Goal: Information Seeking & Learning: Learn about a topic

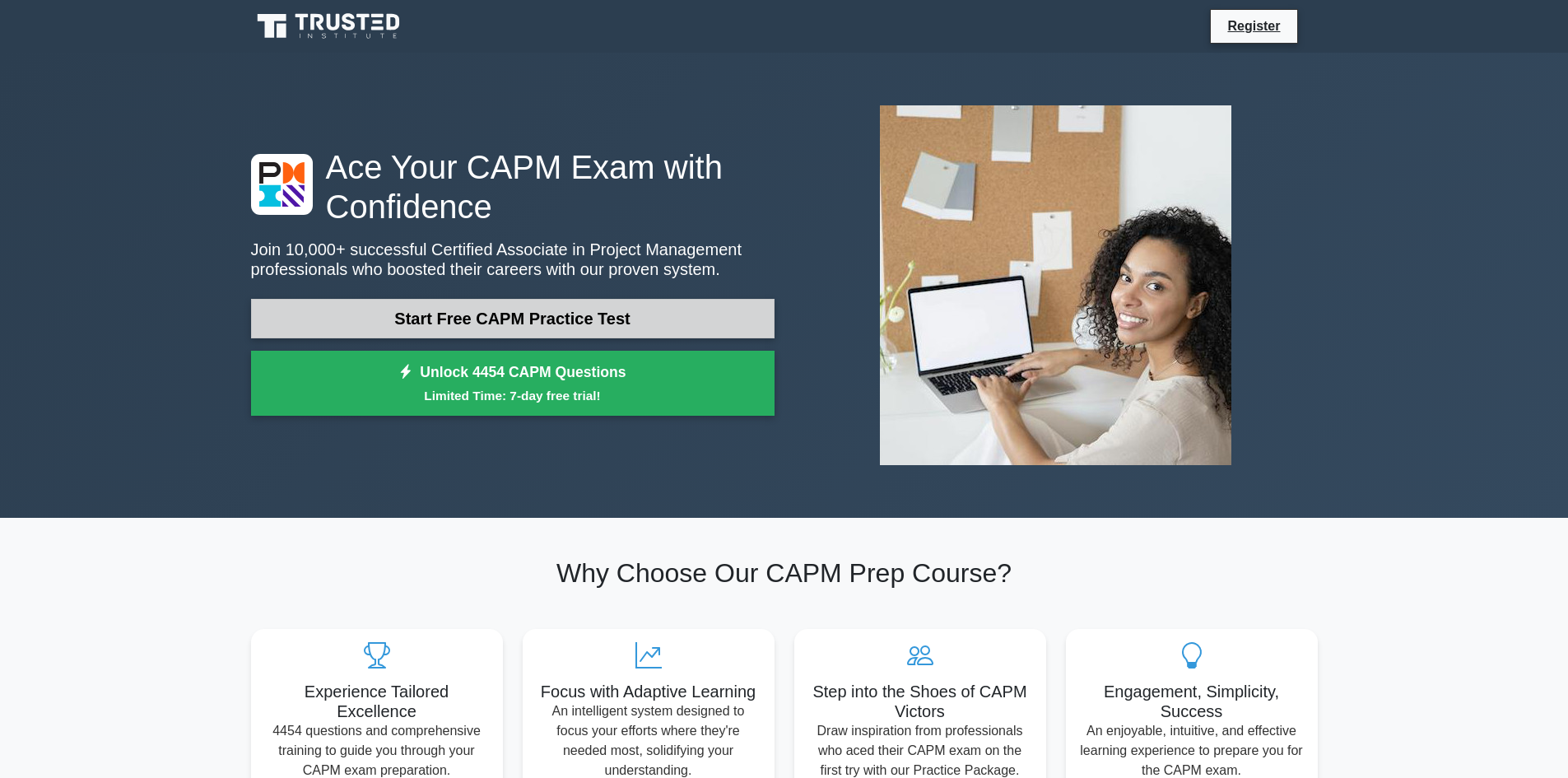
click at [647, 324] on link "Start Free CAPM Practice Test" at bounding box center [512, 319] width 524 height 40
click at [437, 322] on link "Start Free CAPM Practice Test" at bounding box center [512, 319] width 524 height 40
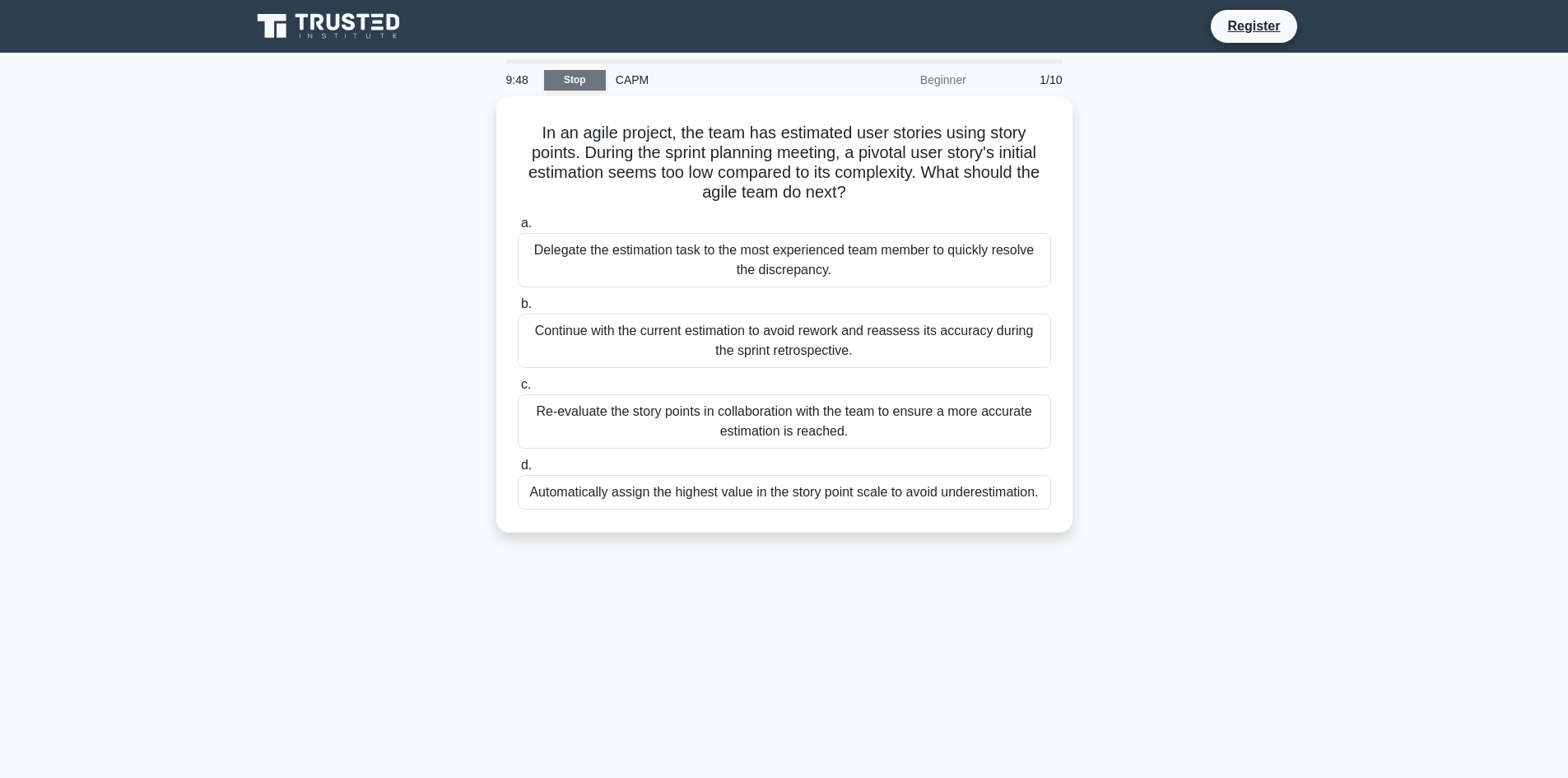
click at [579, 80] on link "Stop" at bounding box center [575, 80] width 62 height 21
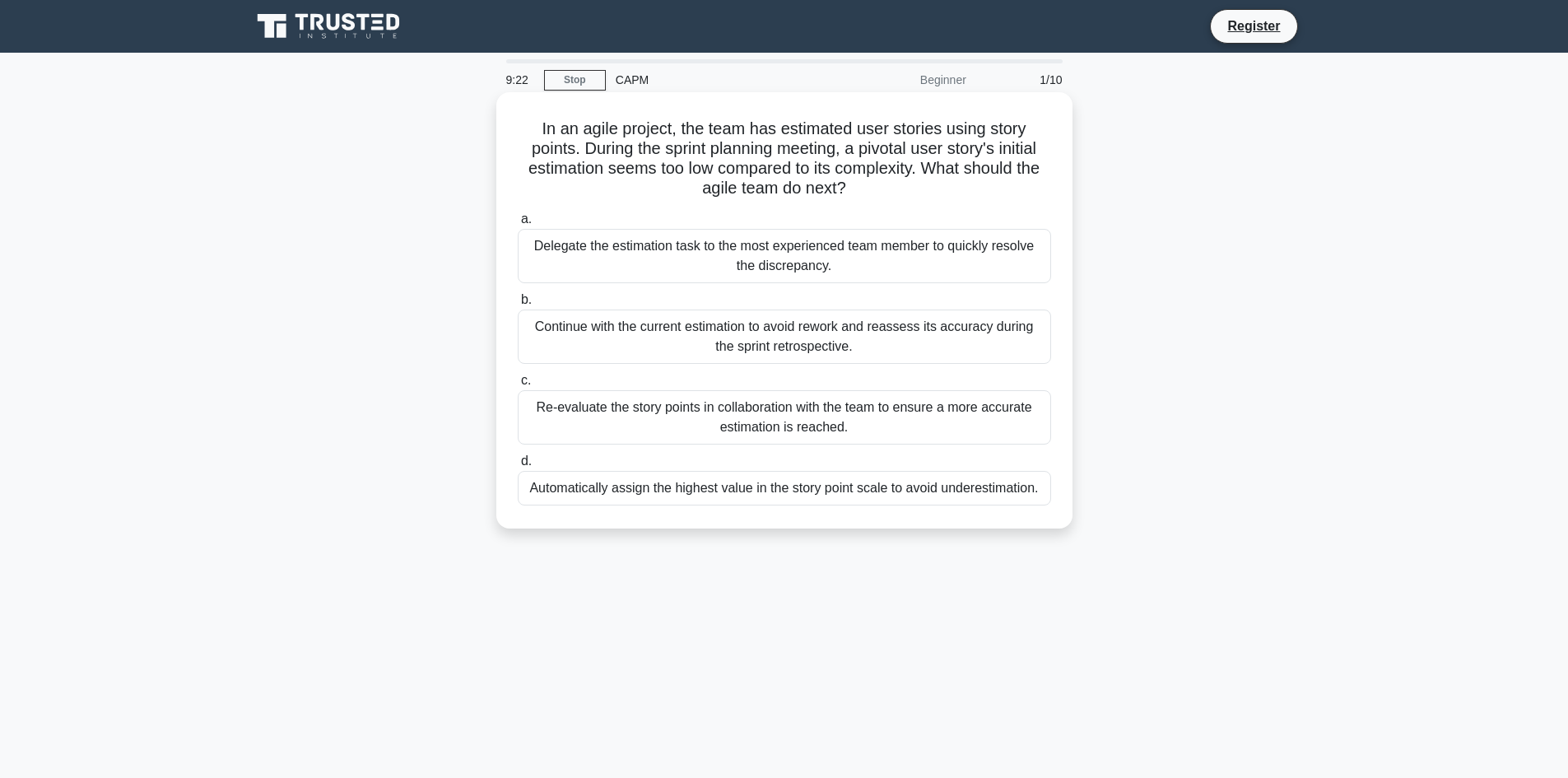
click at [864, 256] on div "Delegate the estimation task to the most experienced team member to quickly res…" at bounding box center [784, 256] width 533 height 54
click at [518, 224] on input "a. Delegate the estimation task to the most experienced team member to quickly …" at bounding box center [518, 219] width 0 height 10
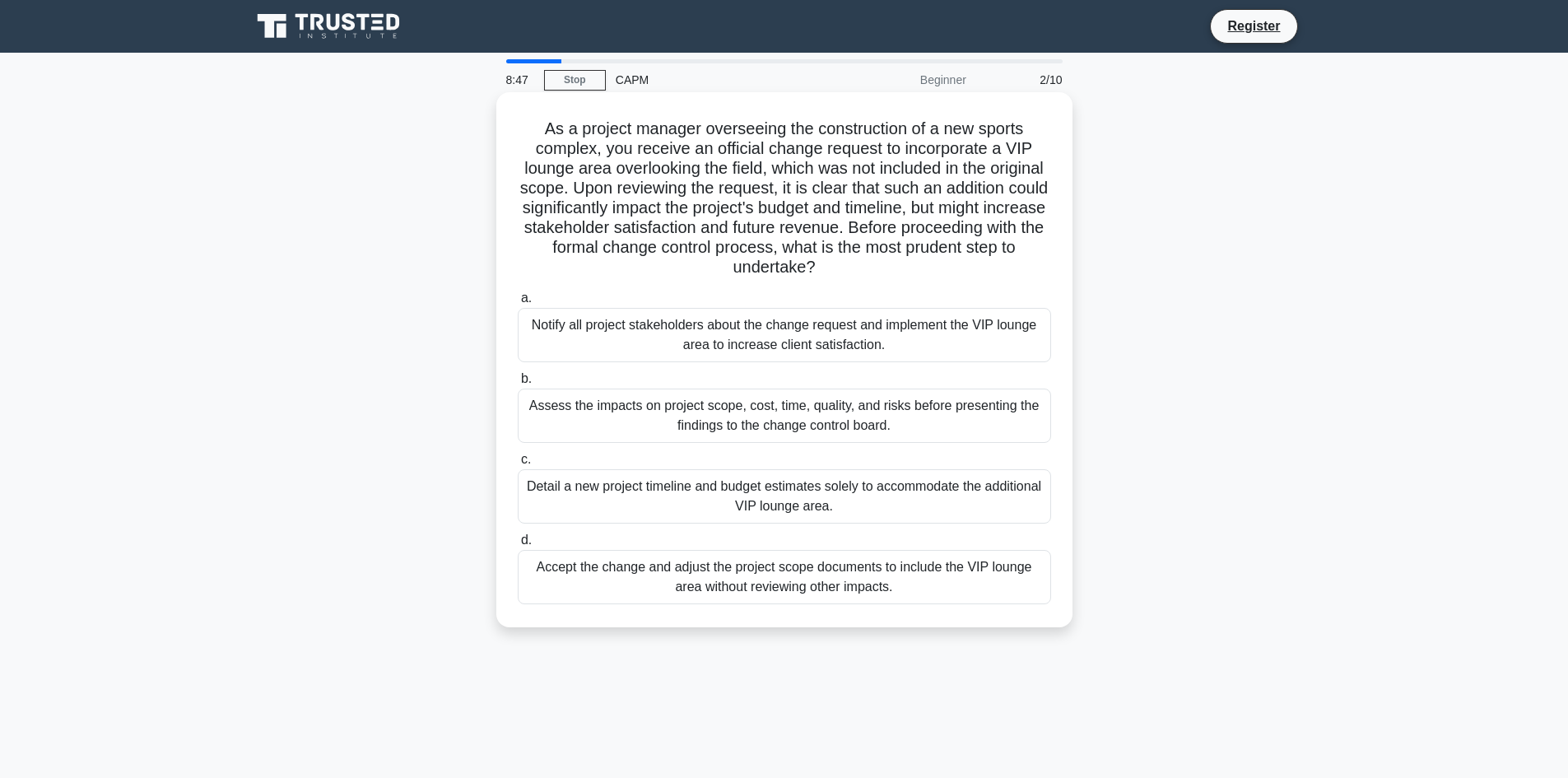
click at [991, 430] on div "Assess the impacts on project scope, cost, time, quality, and risks before pres…" at bounding box center [784, 415] width 533 height 54
click at [518, 384] on input "b. Assess the impacts on project scope, cost, time, quality, and risks before p…" at bounding box center [518, 379] width 0 height 10
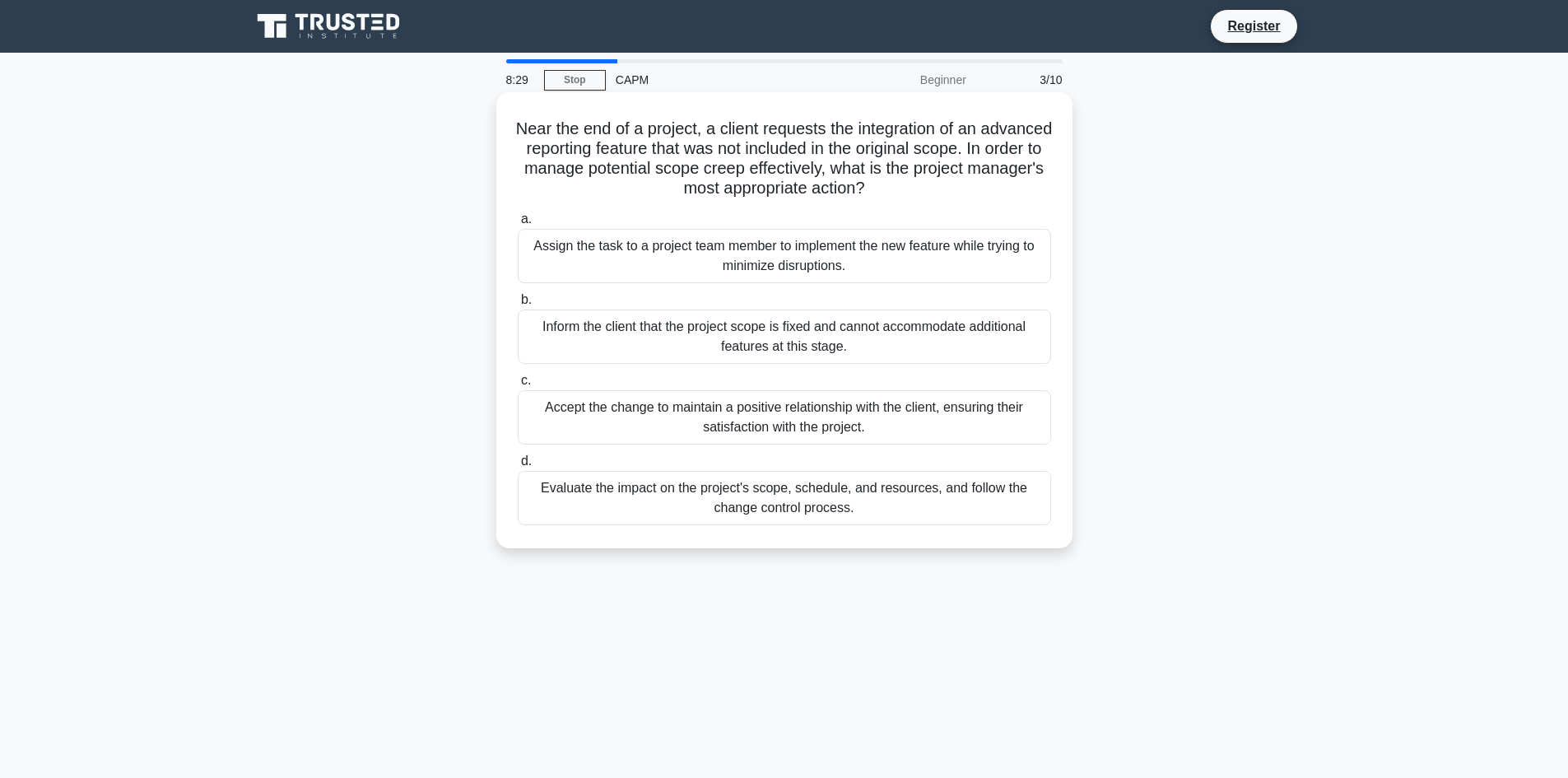
click at [738, 506] on div "Evaluate the impact on the project's scope, schedule, and resources, and follow…" at bounding box center [784, 497] width 533 height 54
click at [518, 467] on input "d. Evaluate the impact on the project's scope, schedule, and resources, and fol…" at bounding box center [518, 461] width 0 height 10
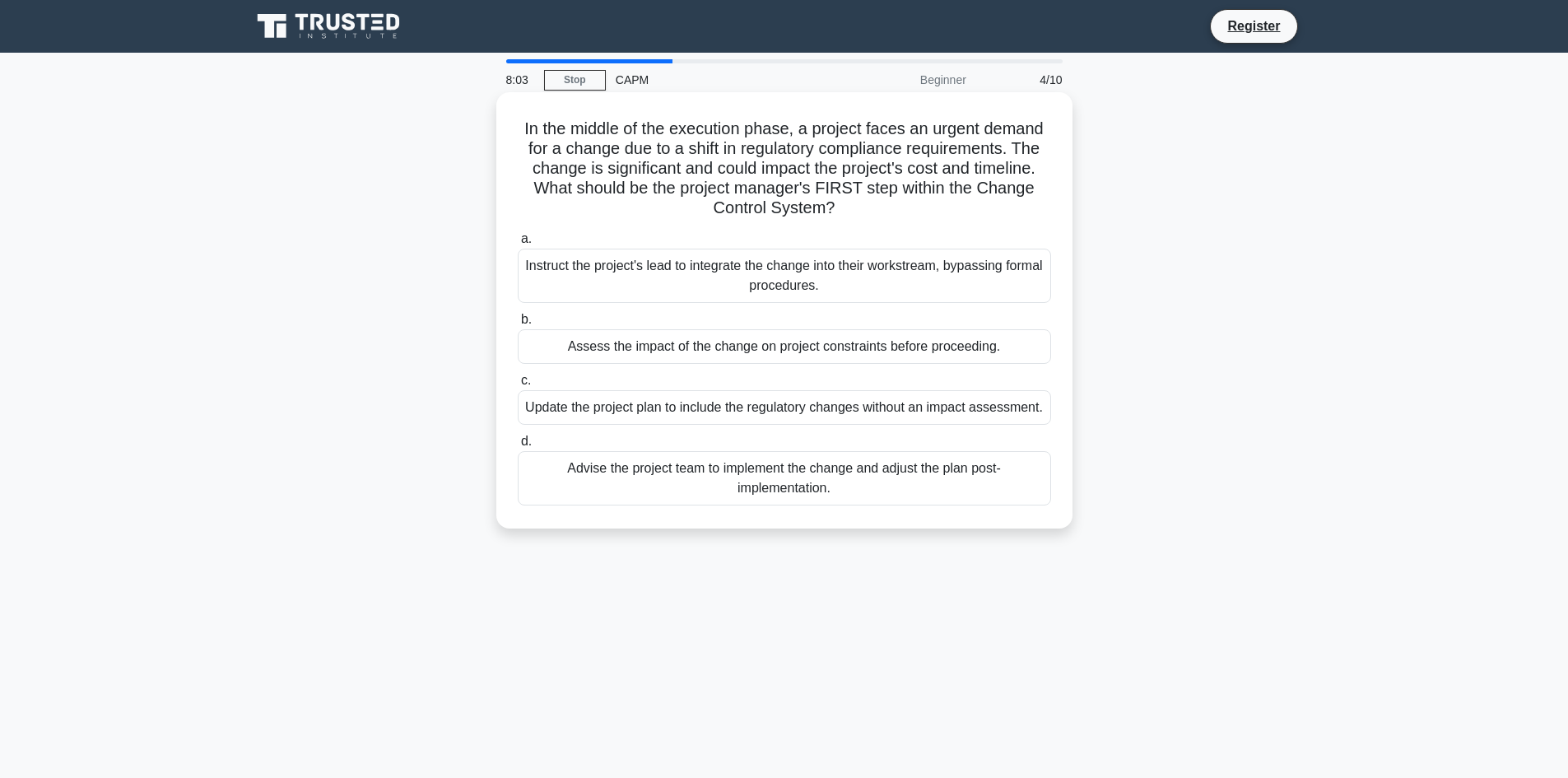
click at [683, 360] on div "Assess the impact of the change on project constraints before proceeding." at bounding box center [784, 346] width 533 height 35
click at [518, 325] on input "b. Assess the impact of the change on project constraints before proceeding." at bounding box center [518, 319] width 0 height 10
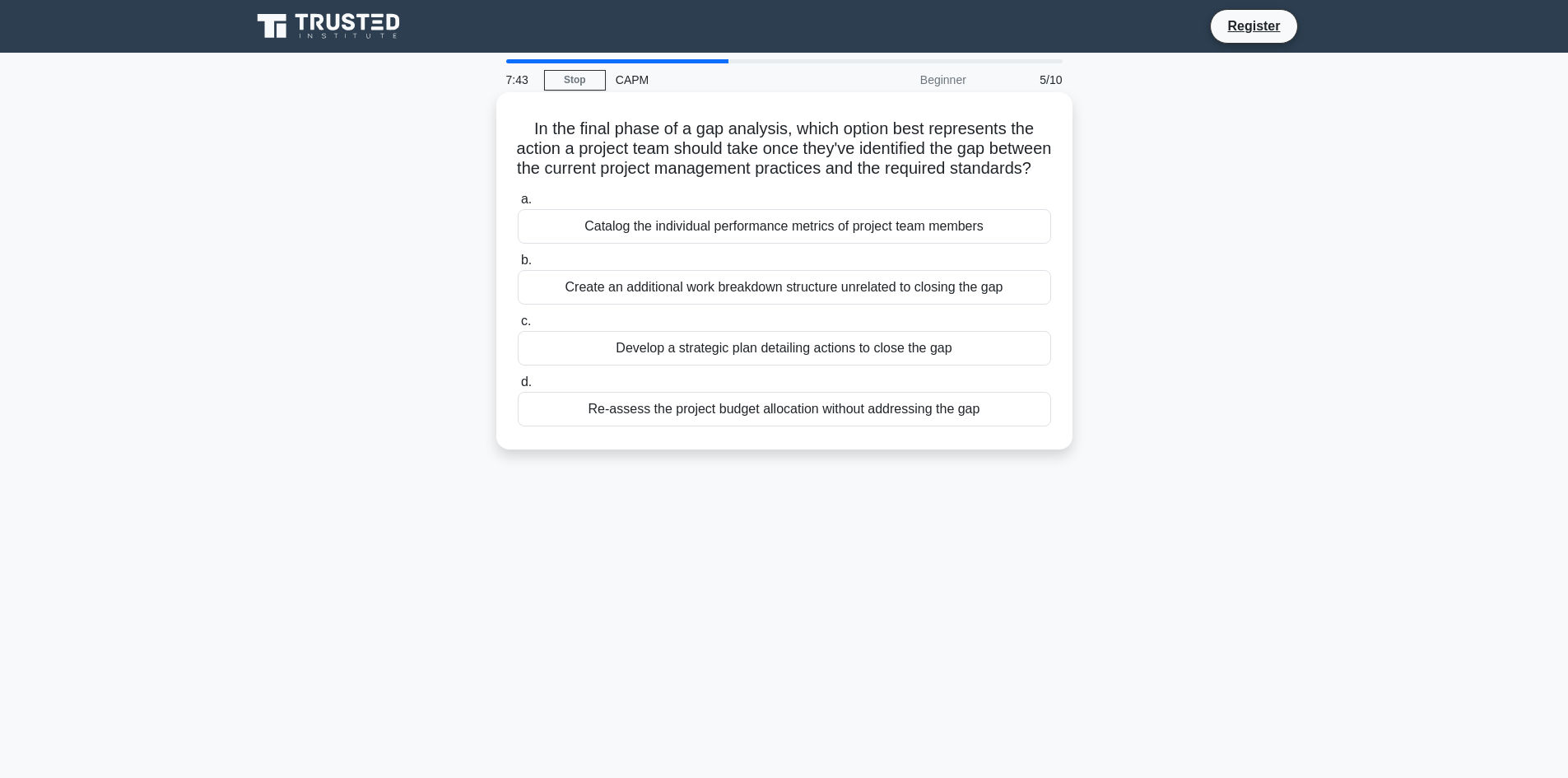
click at [792, 365] on div "Develop a strategic plan detailing actions to close the gap" at bounding box center [784, 347] width 533 height 35
click at [518, 327] on input "c. Develop a strategic plan detailing actions to close the gap" at bounding box center [518, 321] width 0 height 10
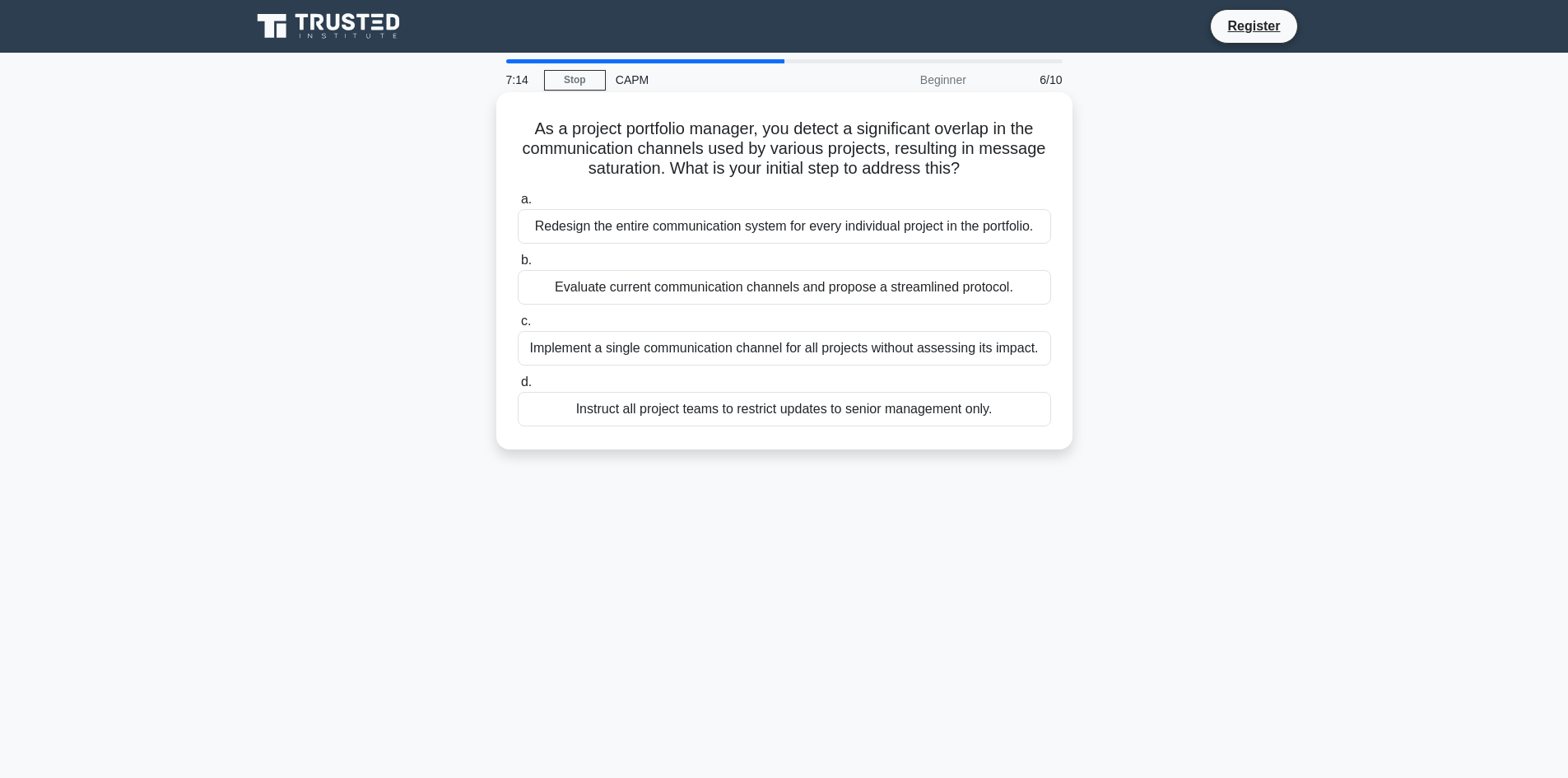
click at [683, 292] on div "Evaluate current communication channels and propose a streamlined protocol." at bounding box center [784, 287] width 533 height 35
click at [518, 266] on input "b. Evaluate current communication channels and propose a streamlined protocol." at bounding box center [518, 259] width 0 height 10
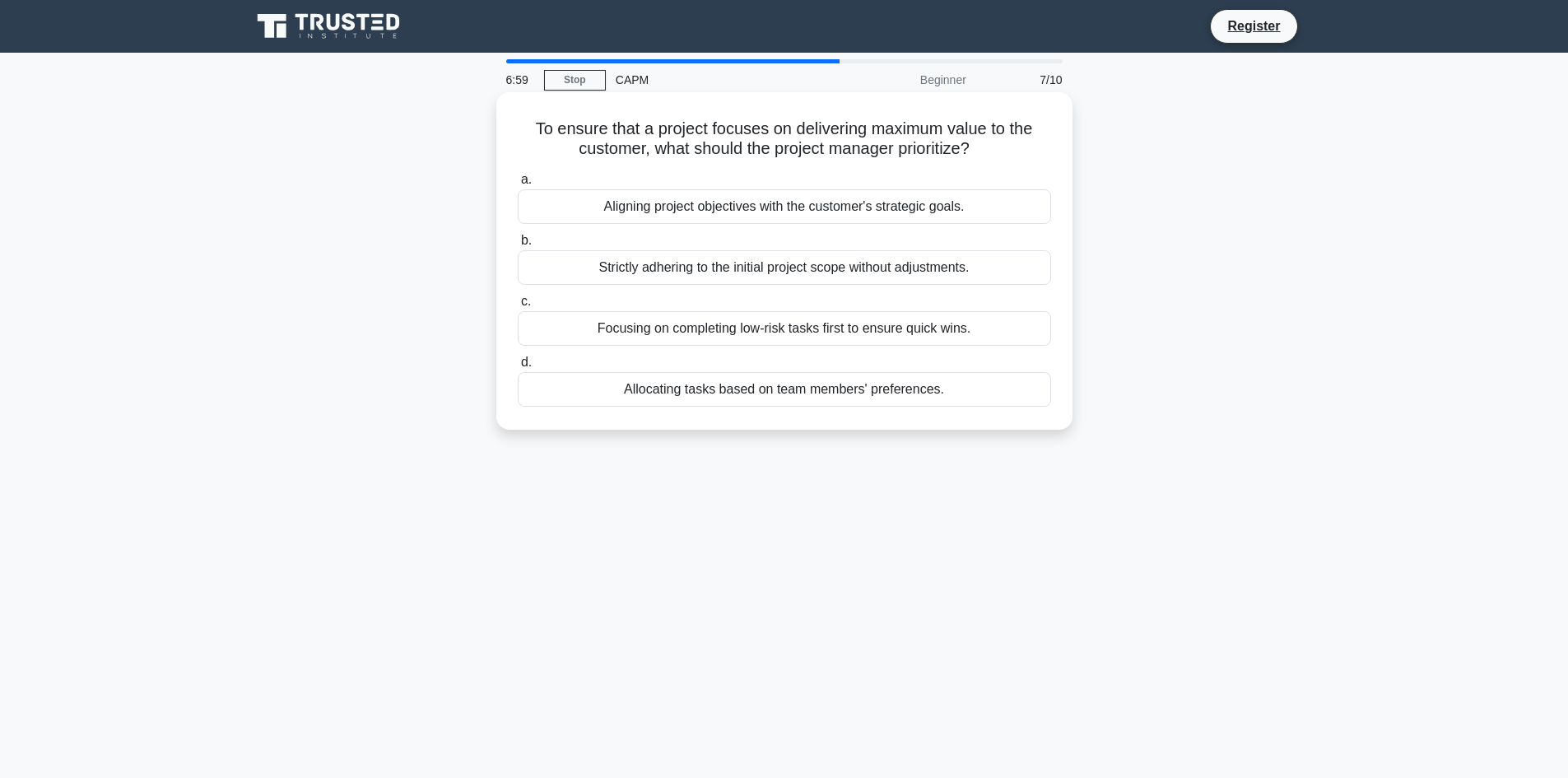
click at [713, 203] on div "Aligning project objectives with the customer's strategic goals." at bounding box center [784, 206] width 533 height 35
click at [518, 186] on input "a. Aligning project objectives with the customer's strategic goals." at bounding box center [518, 179] width 0 height 10
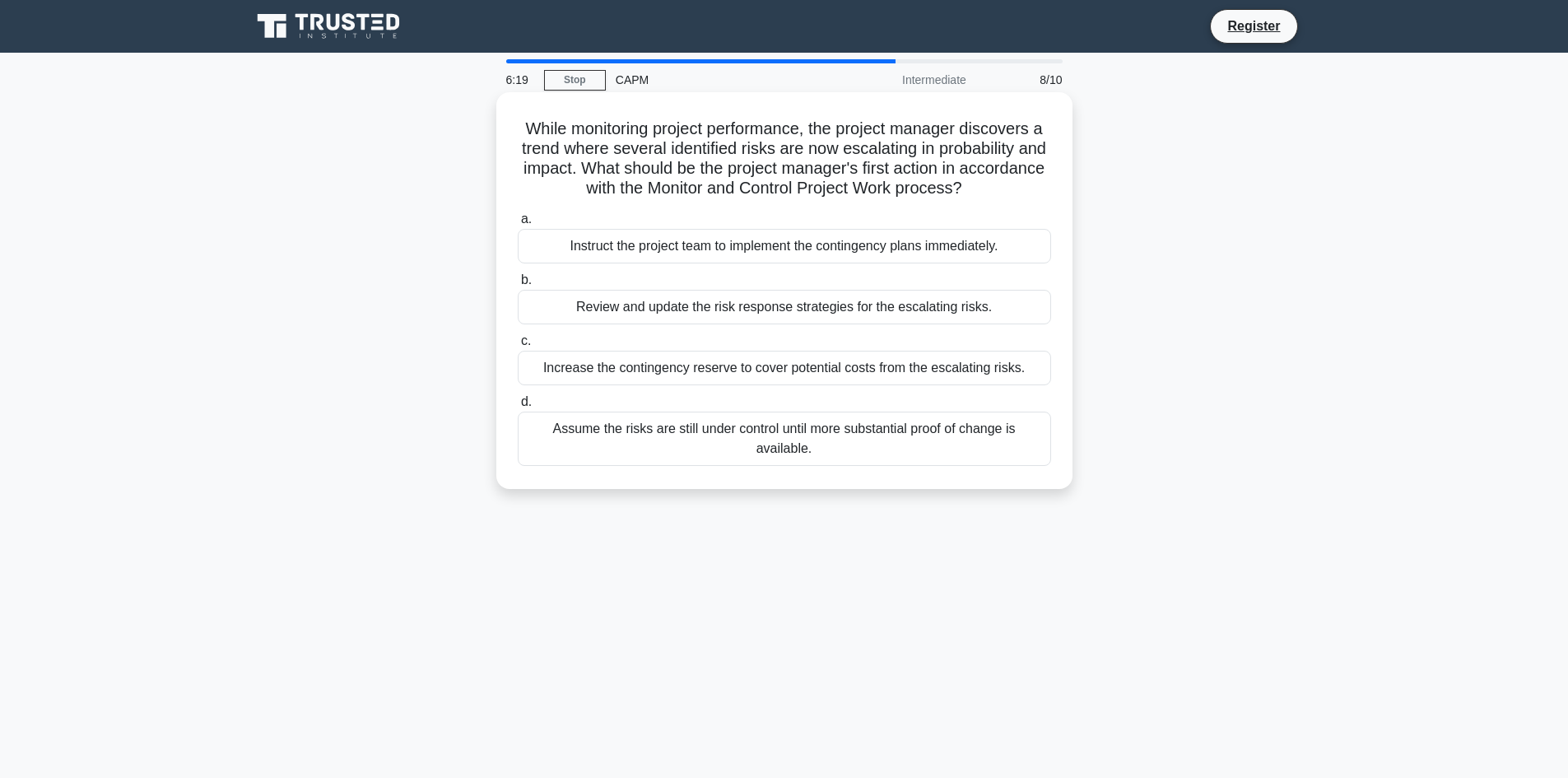
click at [898, 311] on div "Review and update the risk response strategies for the escalating risks." at bounding box center [784, 307] width 533 height 35
click at [518, 286] on input "b. Review and update the risk response strategies for the escalating risks." at bounding box center [518, 279] width 0 height 10
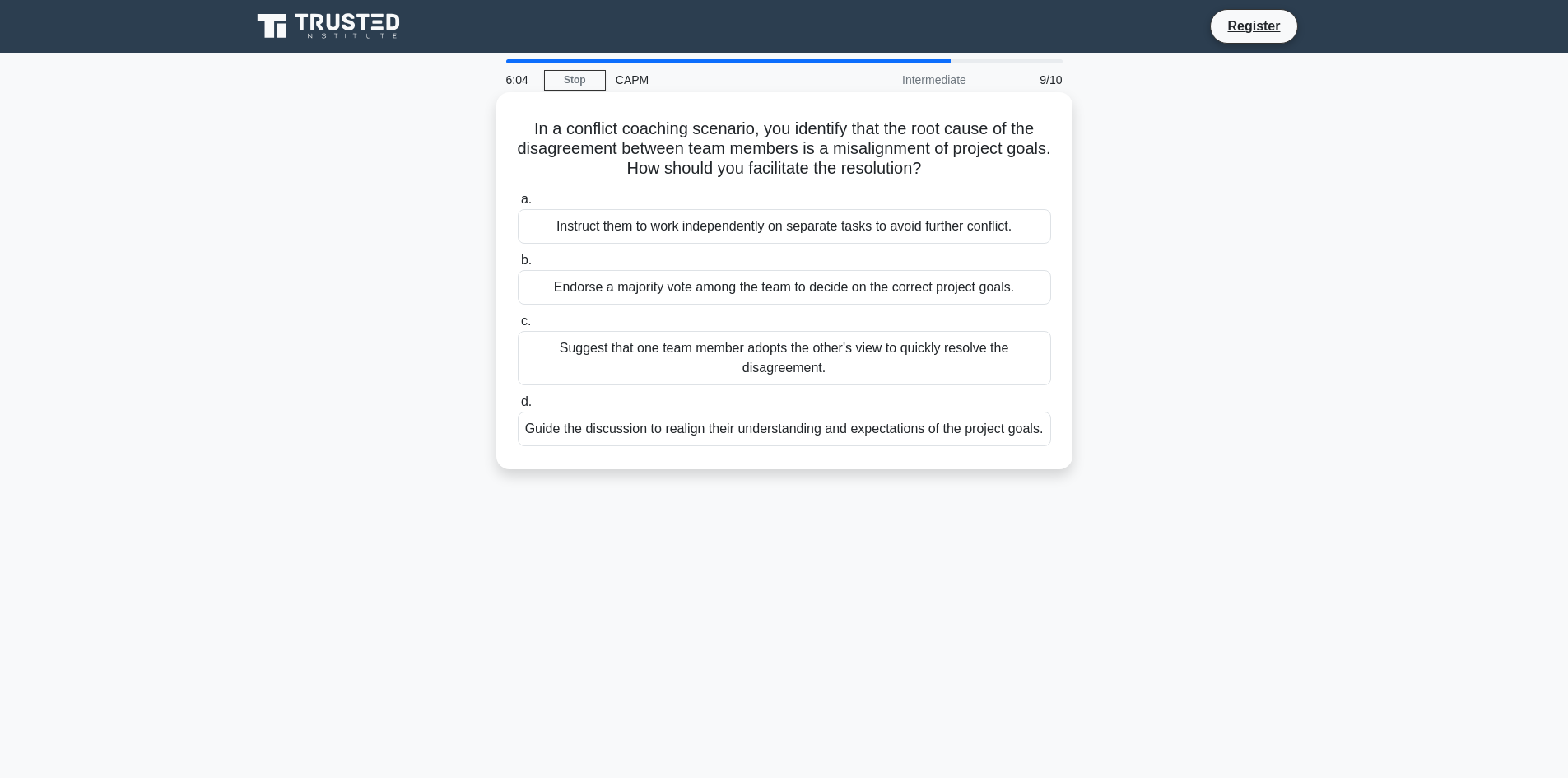
click at [837, 446] on div "Guide the discussion to realign their understanding and expectations of the pro…" at bounding box center [784, 429] width 533 height 35
click at [518, 407] on input "d. Guide the discussion to realign their understanding and expectations of the …" at bounding box center [518, 401] width 0 height 10
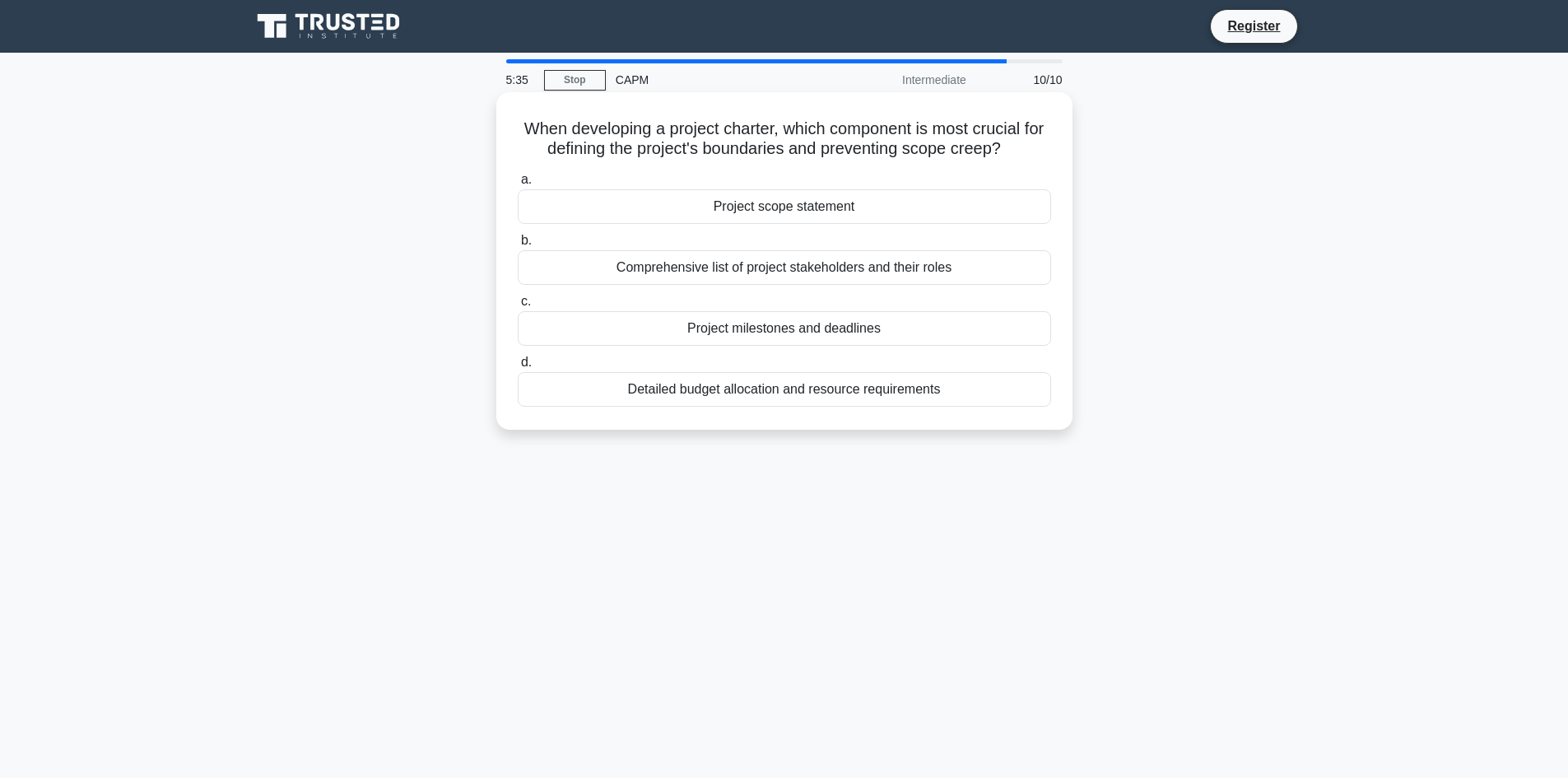
click at [919, 214] on div "Project scope statement" at bounding box center [784, 206] width 533 height 35
click at [518, 186] on input "a. Project scope statement" at bounding box center [518, 179] width 0 height 10
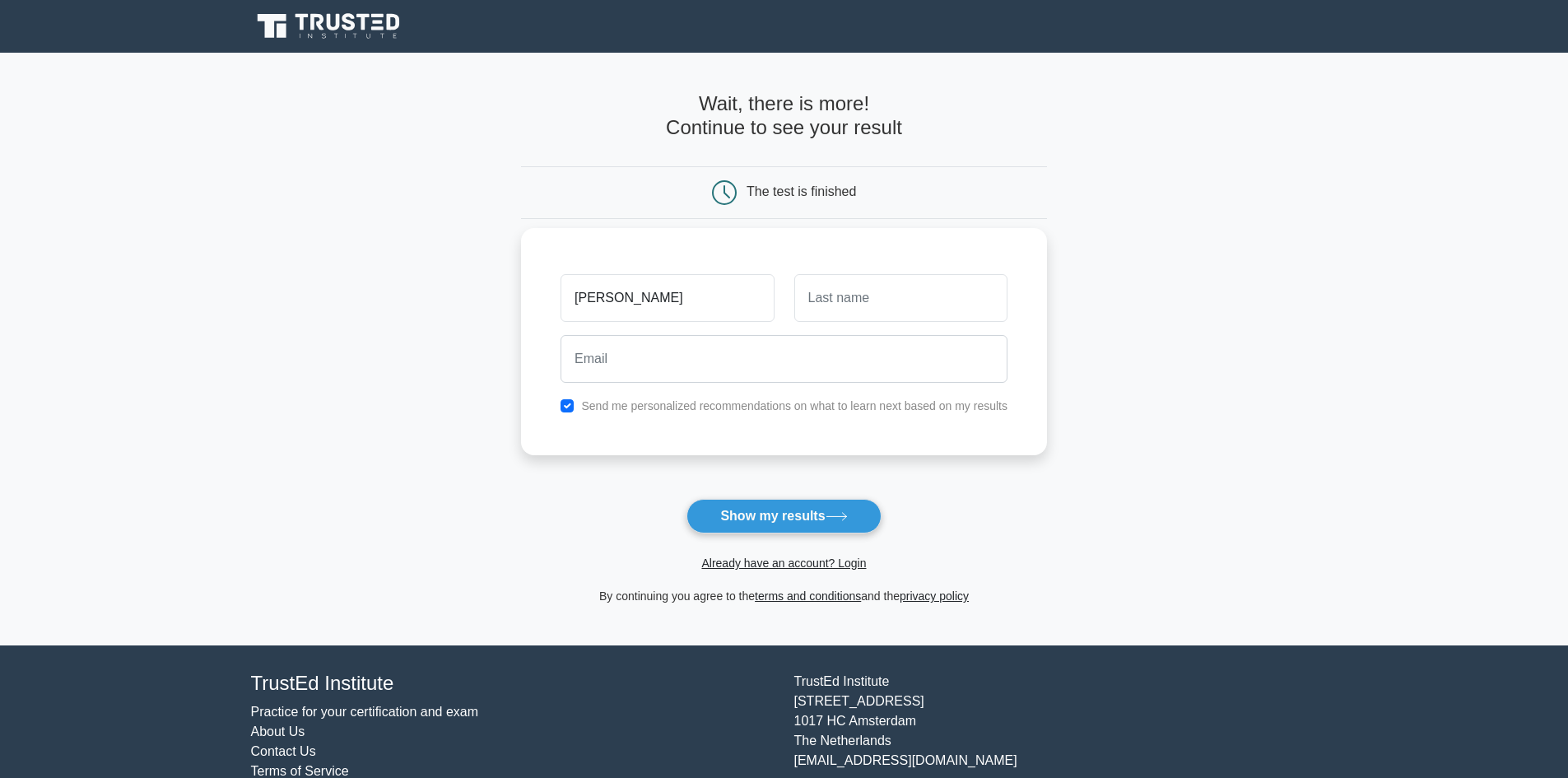
type input "[PERSON_NAME]"
type input "e"
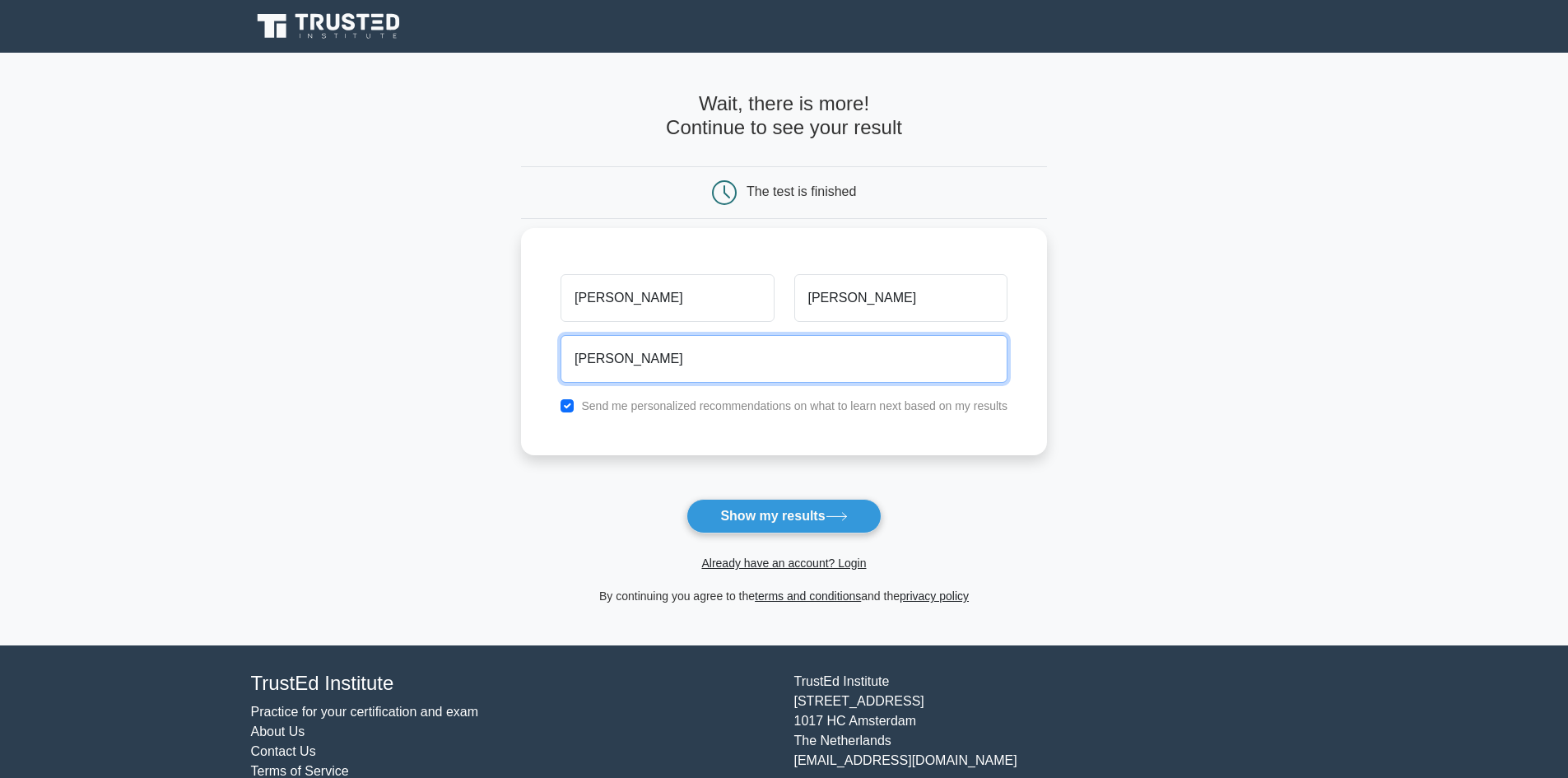
type input "[EMAIL_ADDRESS][DOMAIN_NAME]"
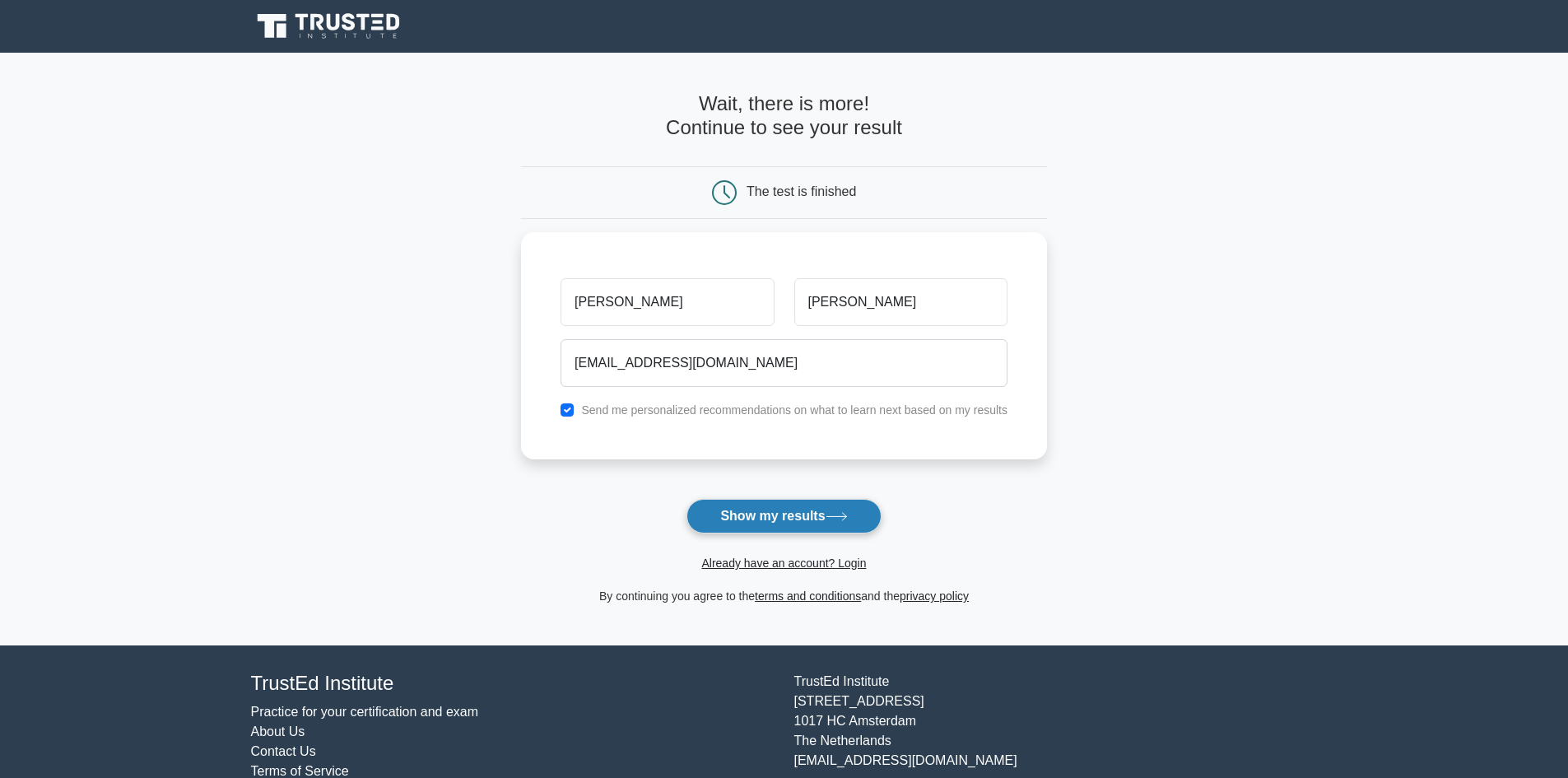
click at [824, 529] on button "Show my results" at bounding box center [783, 516] width 194 height 35
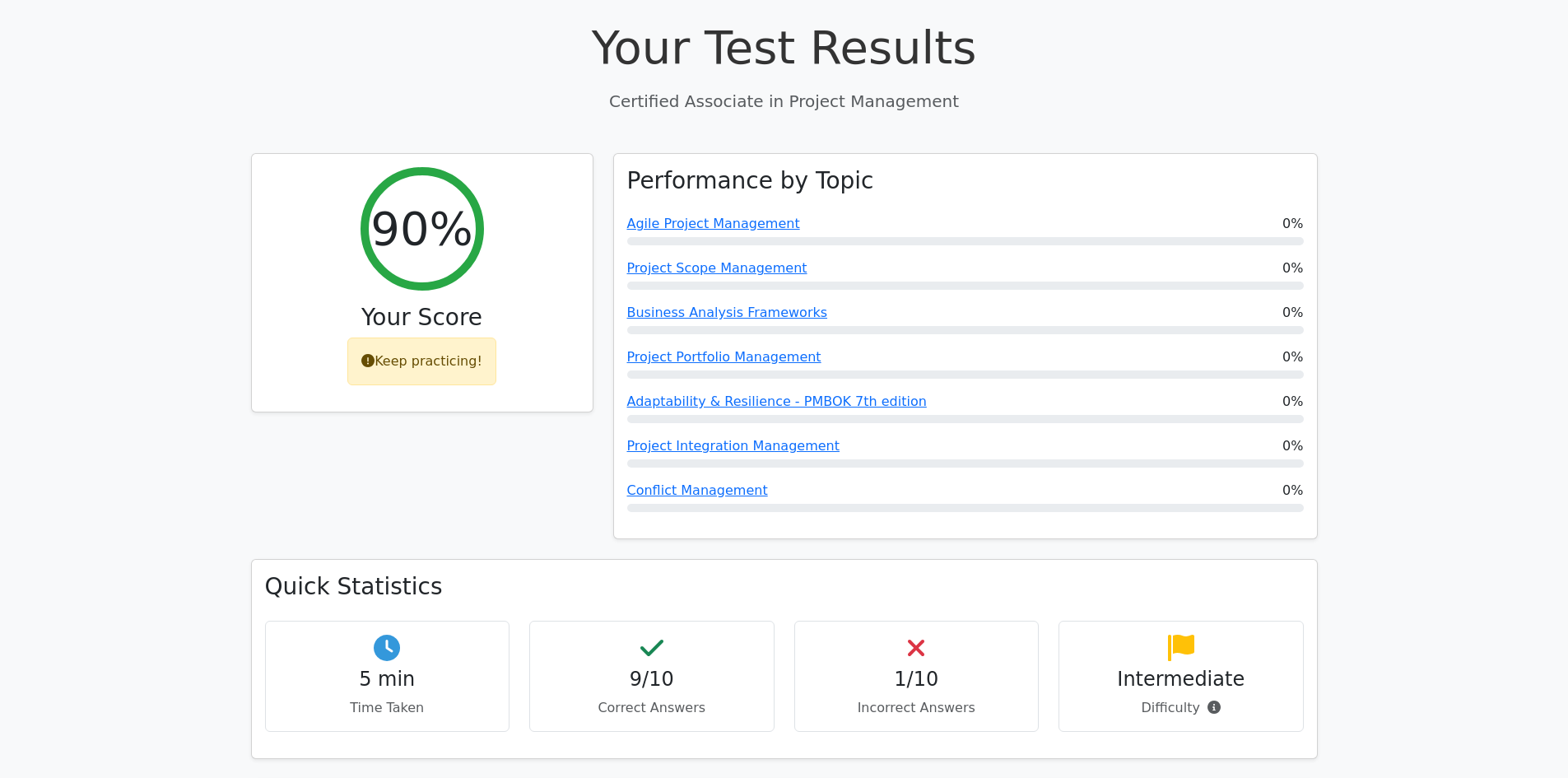
scroll to position [633, 0]
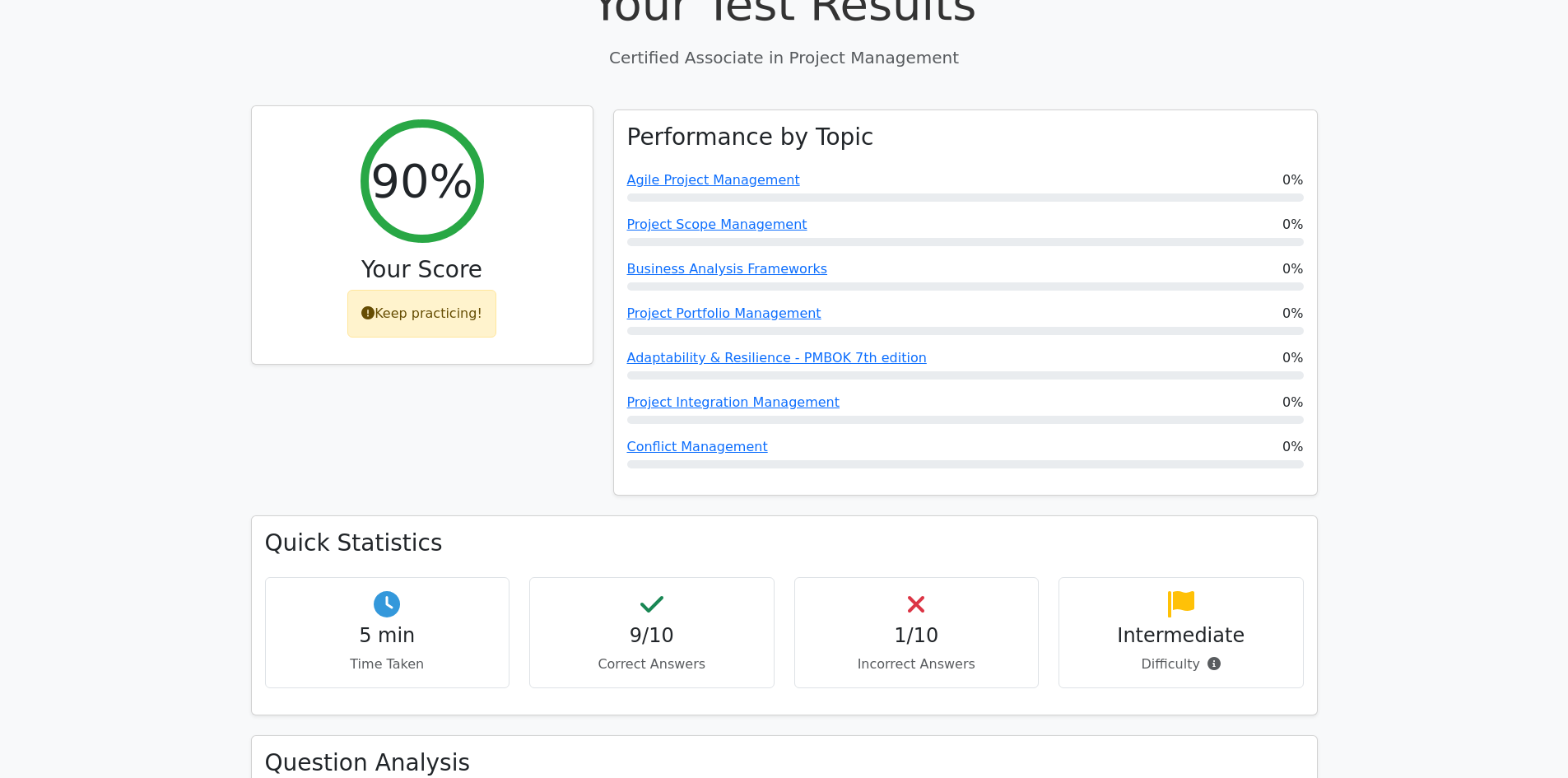
click at [413, 290] on div "Keep practicing!" at bounding box center [421, 313] width 149 height 47
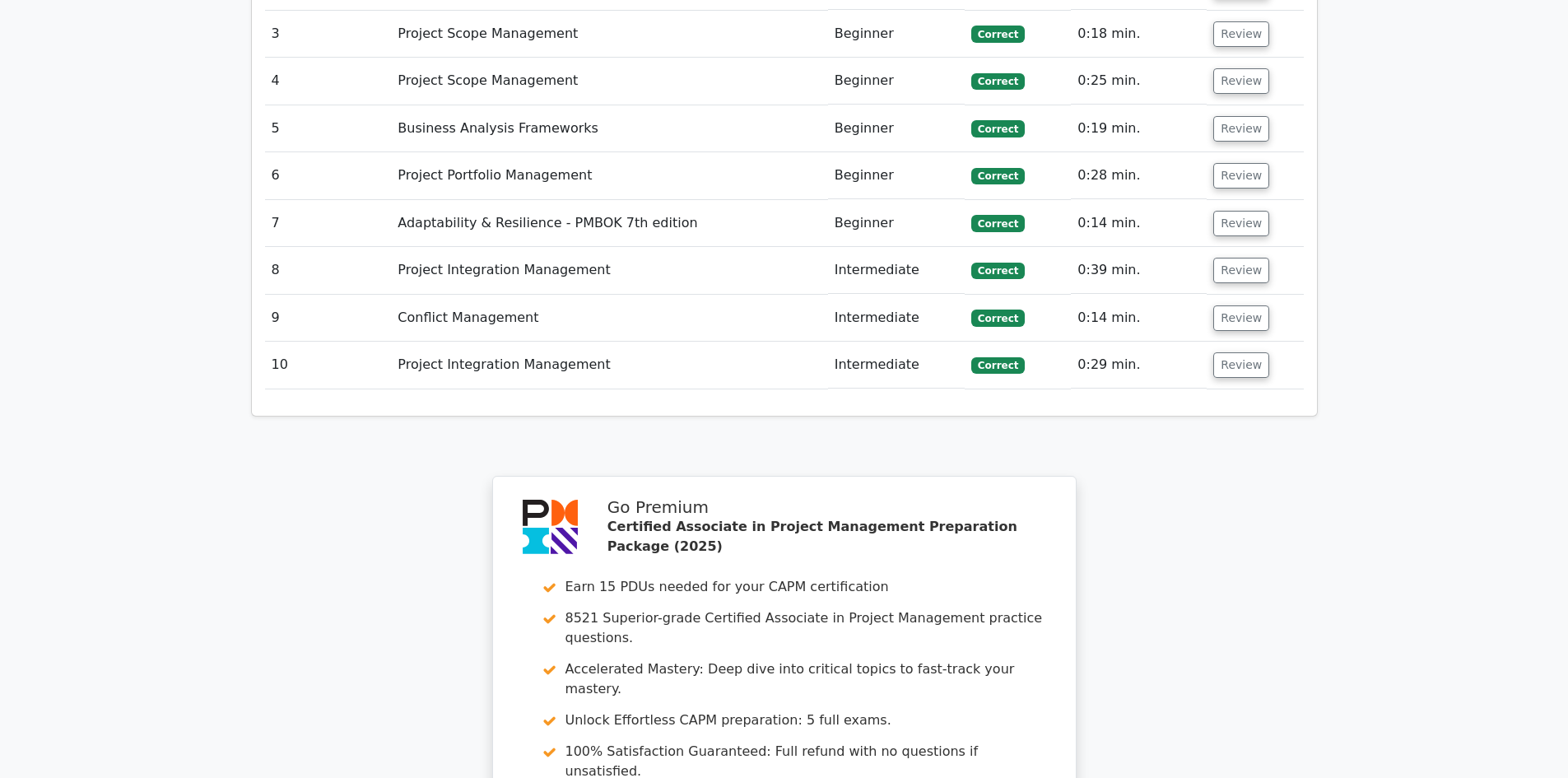
scroll to position [2498, 0]
